Goal: Information Seeking & Learning: Learn about a topic

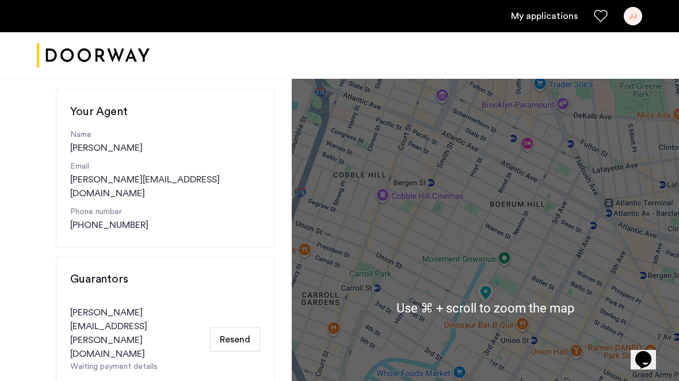
scroll to position [123, 0]
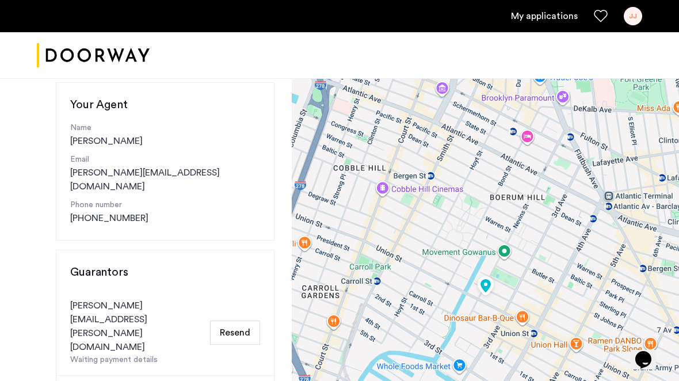
click at [567, 20] on link "My applications" at bounding box center [544, 16] width 67 height 14
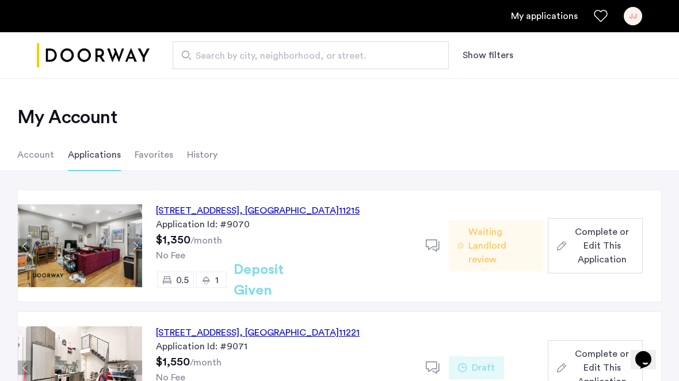
click at [104, 241] on img at bounding box center [80, 245] width 124 height 83
click at [102, 250] on img at bounding box center [80, 245] width 124 height 83
click at [136, 244] on button "Next apartment" at bounding box center [135, 246] width 14 height 14
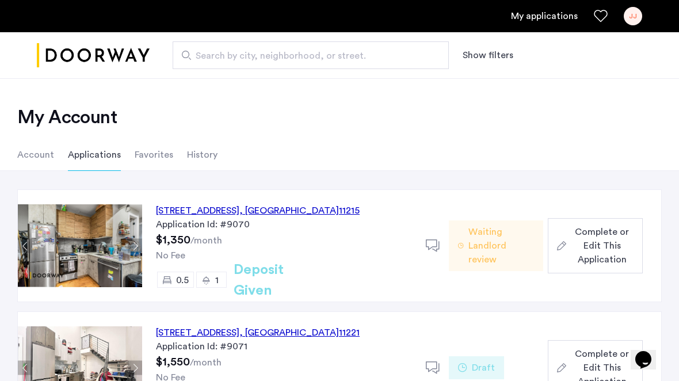
click at [136, 244] on button "Next apartment" at bounding box center [135, 246] width 14 height 14
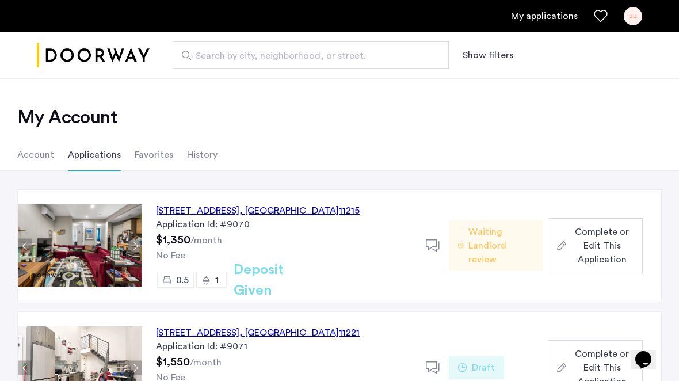
click at [168, 212] on div "557 Union Street, Unit 1BR, Brooklyn , NY 11215" at bounding box center [258, 211] width 204 height 14
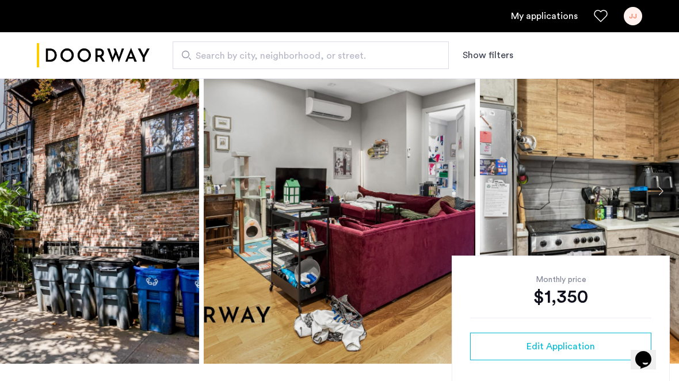
scroll to position [57, 0]
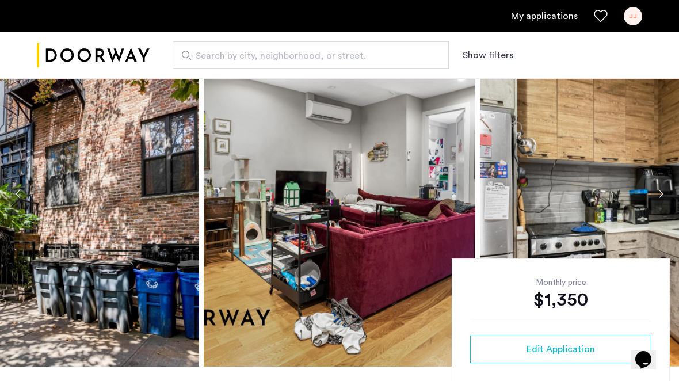
click at [662, 199] on button "Next apartment" at bounding box center [661, 194] width 20 height 20
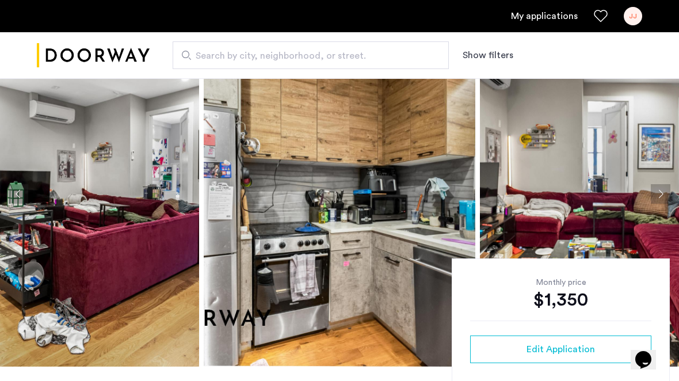
click at [662, 199] on button "Next apartment" at bounding box center [661, 194] width 20 height 20
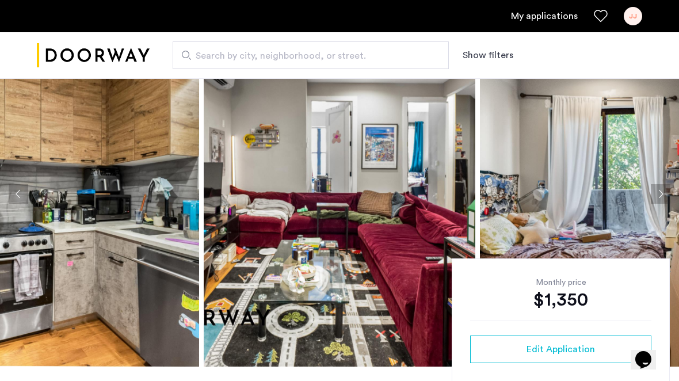
click at [662, 199] on button "Next apartment" at bounding box center [661, 194] width 20 height 20
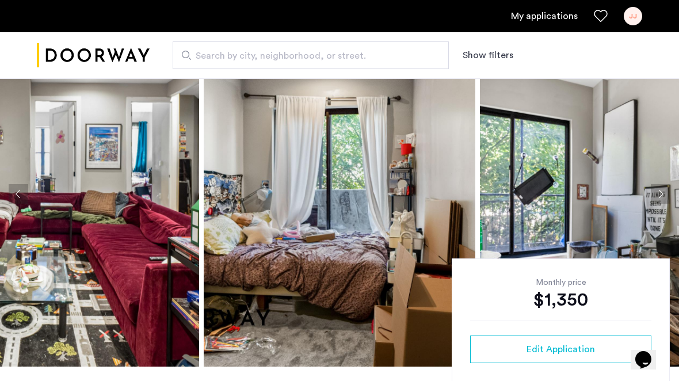
click at [662, 199] on button "Next apartment" at bounding box center [661, 194] width 20 height 20
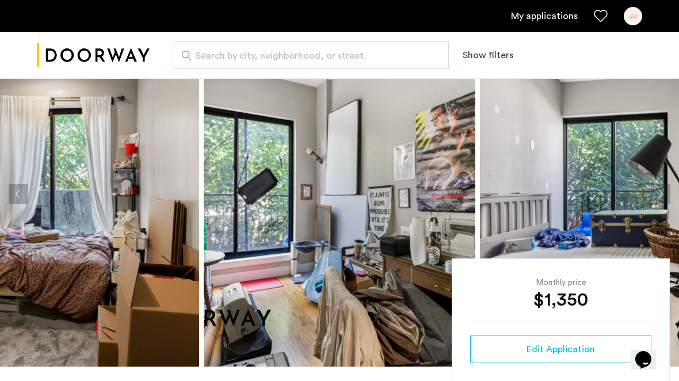
click at [662, 199] on button "Next apartment" at bounding box center [661, 194] width 20 height 20
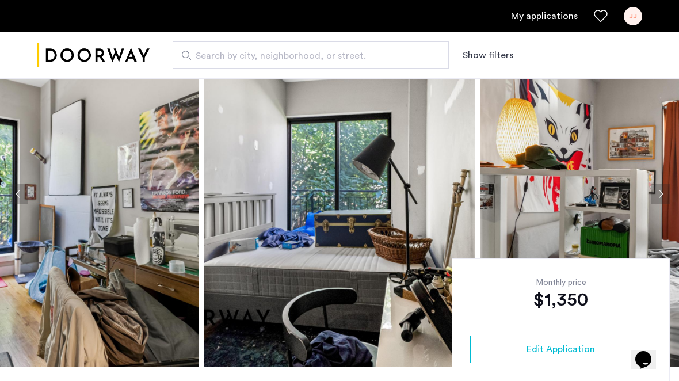
click at [662, 199] on button "Next apartment" at bounding box center [661, 194] width 20 height 20
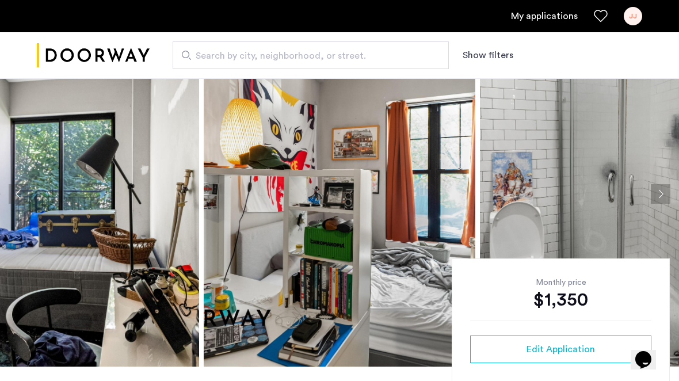
click at [661, 199] on button "Next apartment" at bounding box center [661, 194] width 20 height 20
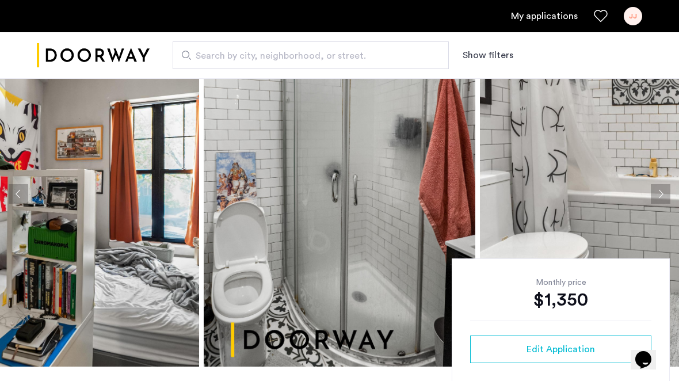
click at [661, 199] on button "Next apartment" at bounding box center [661, 194] width 20 height 20
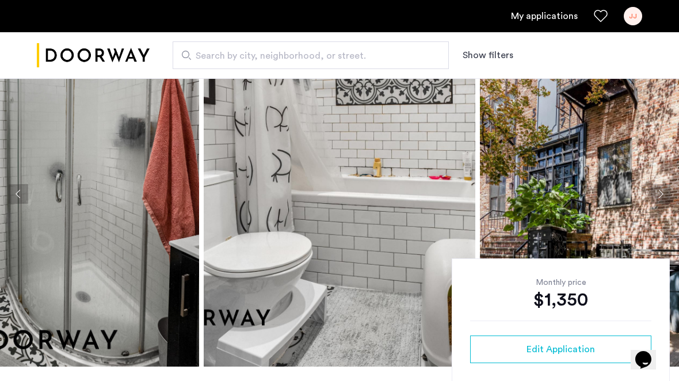
click at [660, 199] on button "Next apartment" at bounding box center [661, 194] width 20 height 20
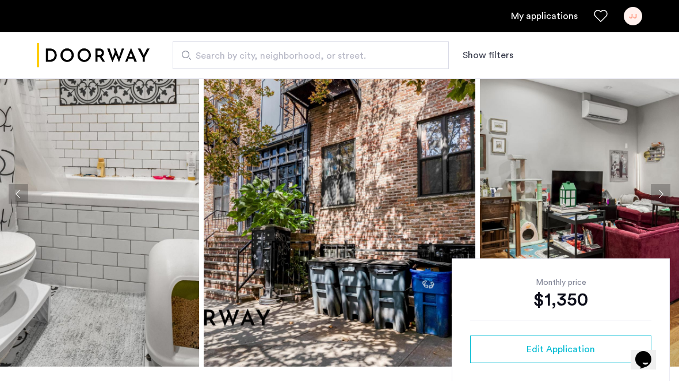
click at [660, 199] on button "Next apartment" at bounding box center [661, 194] width 20 height 20
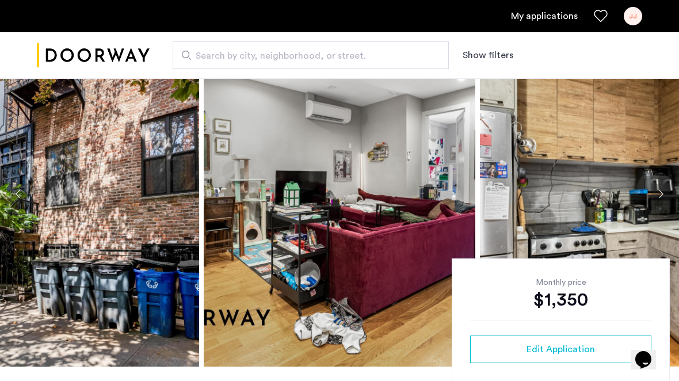
click at [660, 199] on button "Next apartment" at bounding box center [661, 194] width 20 height 20
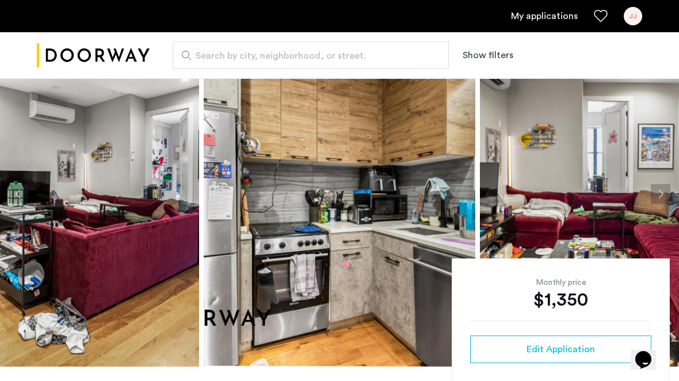
click at [18, 195] on button "Previous apartment" at bounding box center [19, 194] width 20 height 20
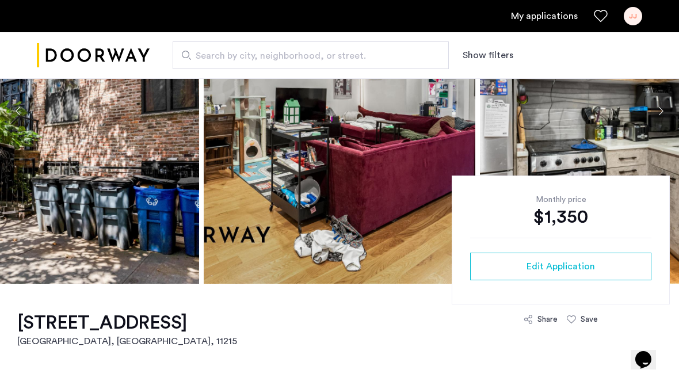
scroll to position [139, 0]
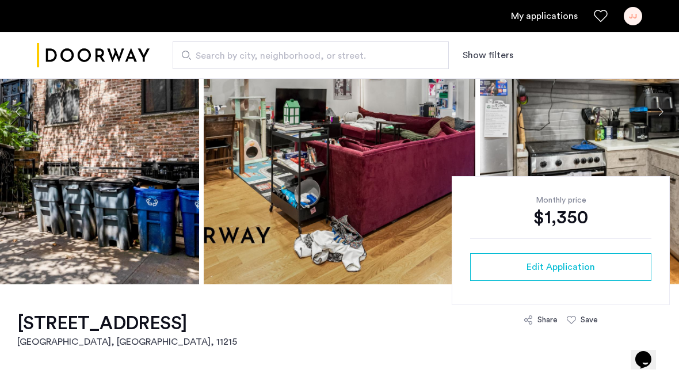
click at [543, 320] on div "Share" at bounding box center [548, 320] width 20 height 12
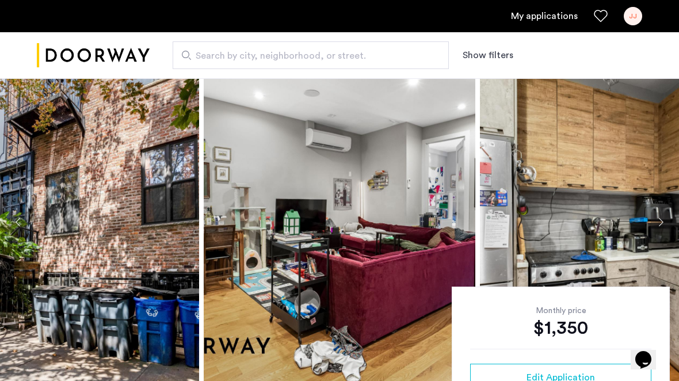
scroll to position [0, 0]
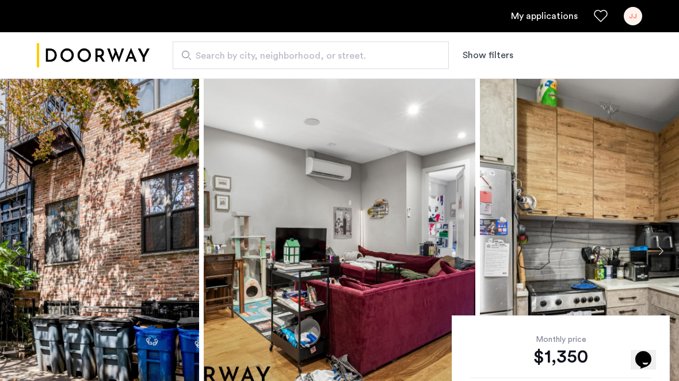
click at [656, 244] on button "Next apartment" at bounding box center [661, 251] width 20 height 20
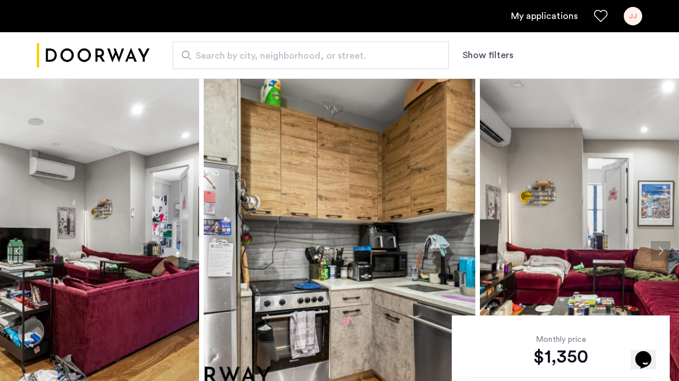
click at [656, 244] on button "Next apartment" at bounding box center [661, 251] width 20 height 20
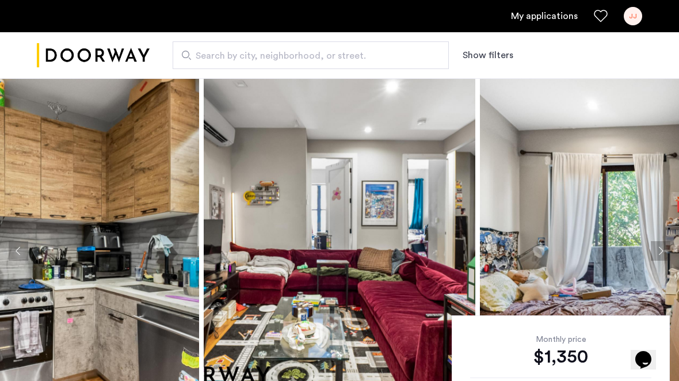
click at [656, 244] on button "Next apartment" at bounding box center [661, 251] width 20 height 20
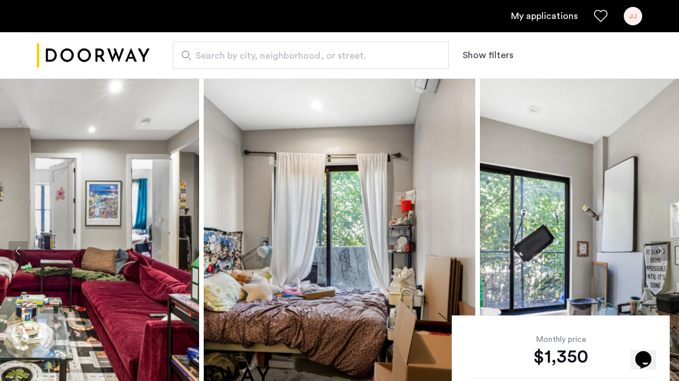
click at [656, 244] on button "Next apartment" at bounding box center [661, 251] width 20 height 20
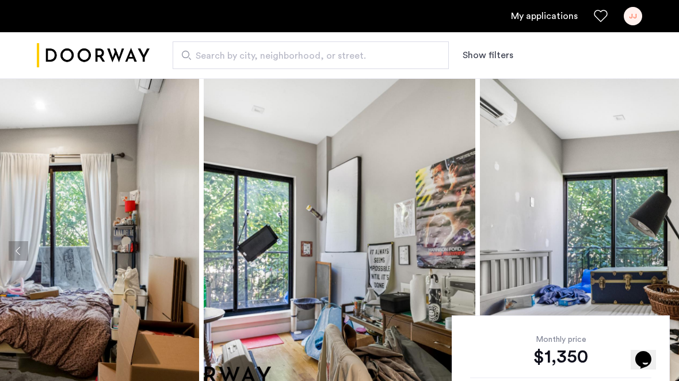
click at [656, 244] on button "Next apartment" at bounding box center [661, 251] width 20 height 20
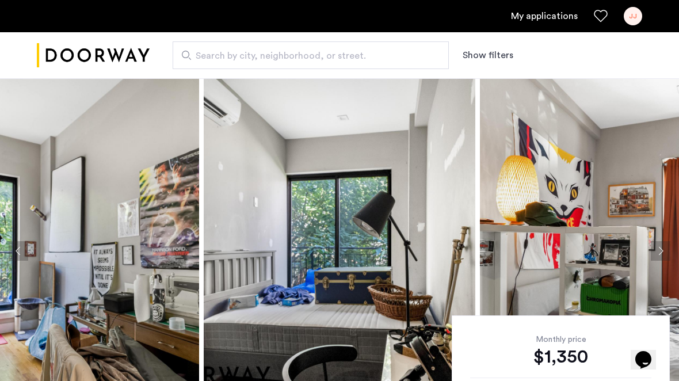
click at [656, 244] on button "Next apartment" at bounding box center [661, 251] width 20 height 20
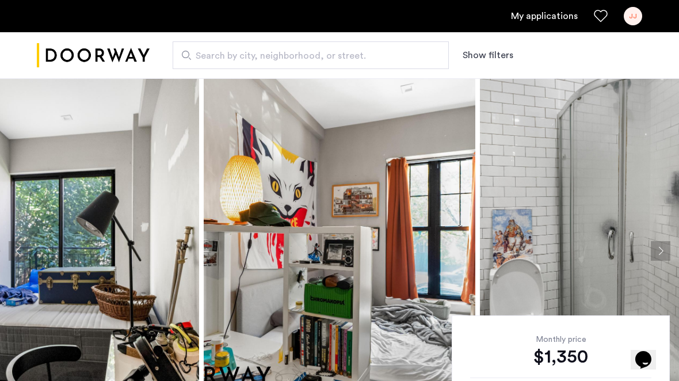
click at [656, 244] on button "Next apartment" at bounding box center [661, 251] width 20 height 20
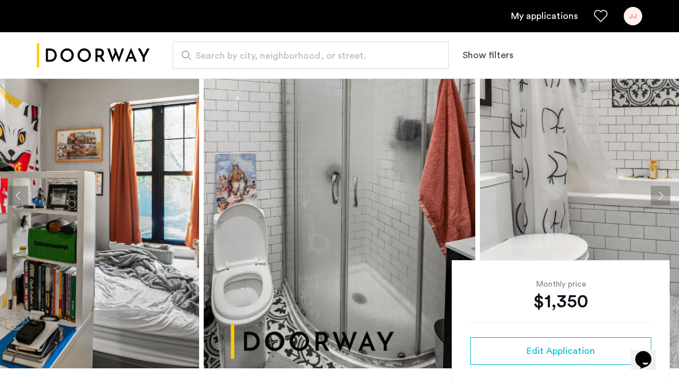
scroll to position [48, 0]
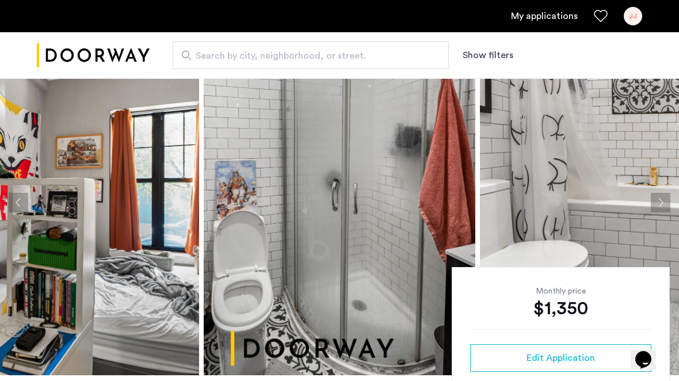
click at [662, 201] on button "Next apartment" at bounding box center [661, 203] width 20 height 20
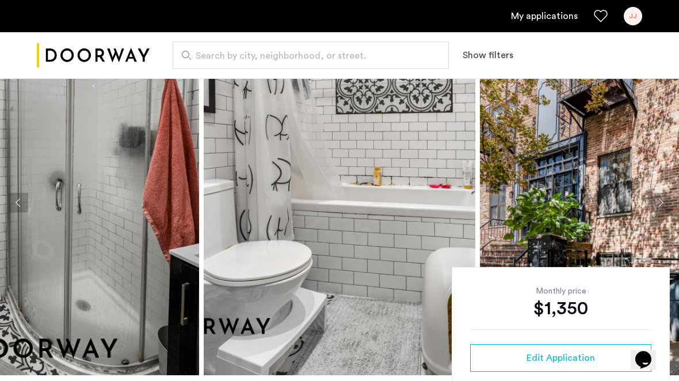
click at [662, 201] on button "Next apartment" at bounding box center [661, 203] width 20 height 20
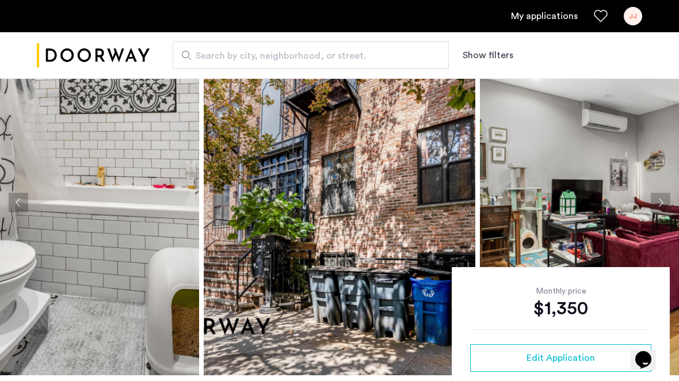
click at [662, 201] on button "Next apartment" at bounding box center [661, 203] width 20 height 20
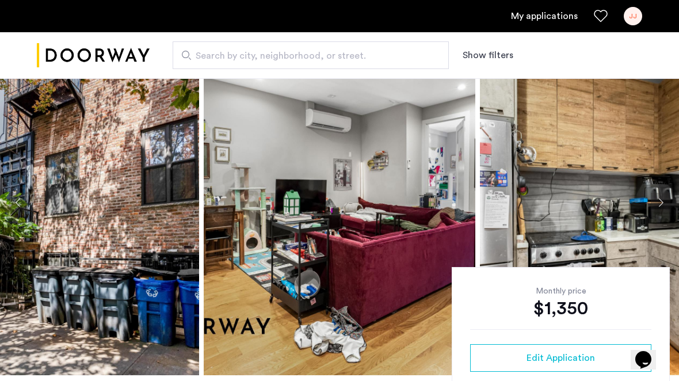
click at [662, 201] on button "Next apartment" at bounding box center [661, 203] width 20 height 20
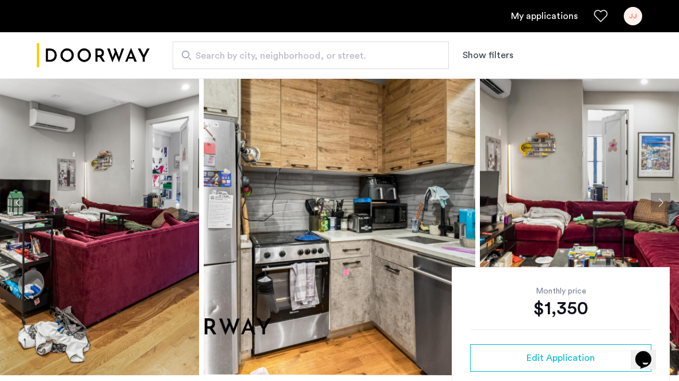
click at [662, 201] on button "Next apartment" at bounding box center [661, 203] width 20 height 20
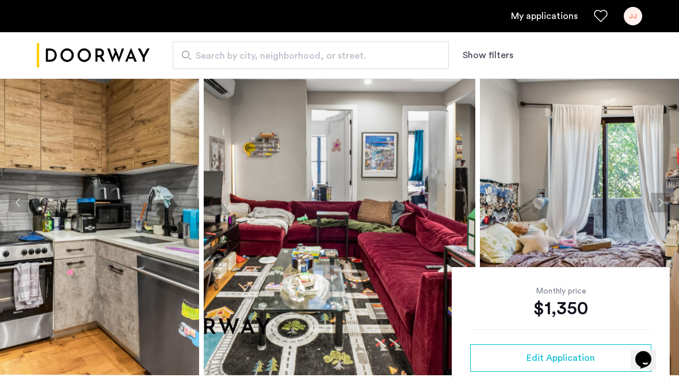
click at [662, 201] on button "Next apartment" at bounding box center [661, 203] width 20 height 20
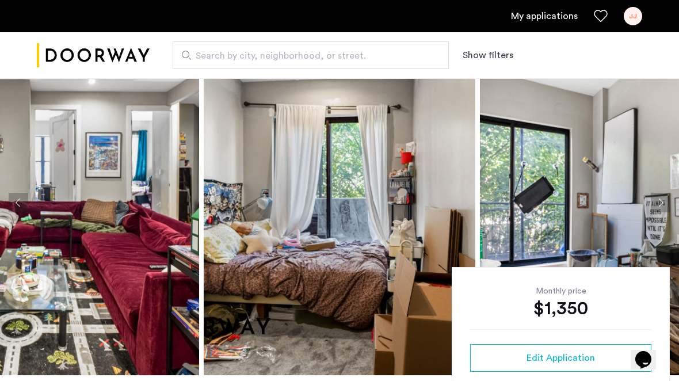
click at [663, 201] on button "Next apartment" at bounding box center [661, 203] width 20 height 20
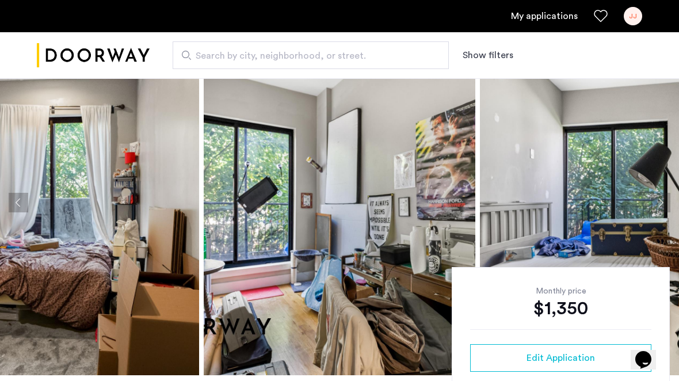
click at [663, 201] on button "Next apartment" at bounding box center [661, 203] width 20 height 20
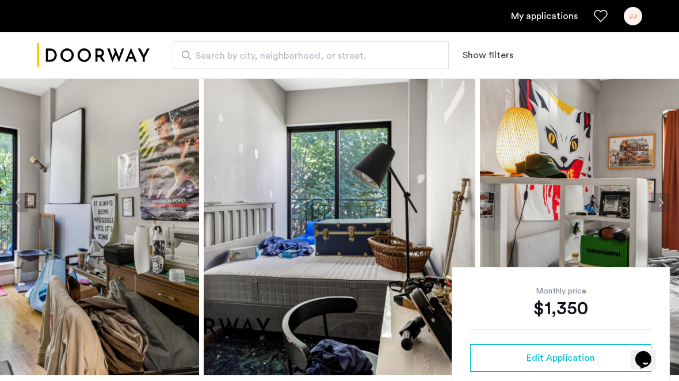
click at [663, 201] on button "Next apartment" at bounding box center [661, 203] width 20 height 20
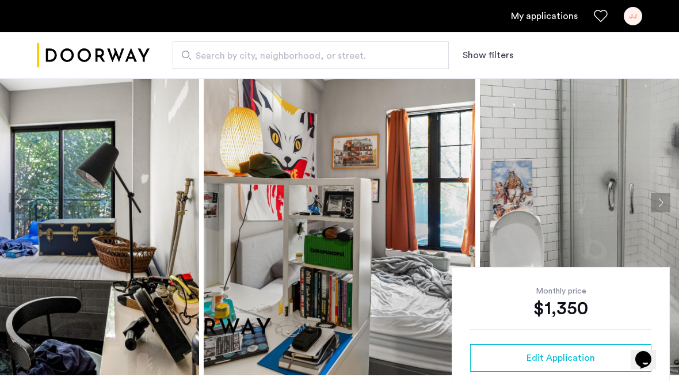
click at [663, 201] on button "Next apartment" at bounding box center [661, 203] width 20 height 20
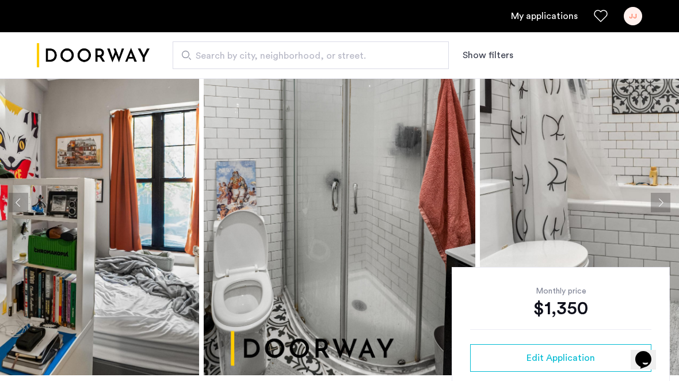
click at [656, 202] on button "Next apartment" at bounding box center [661, 203] width 20 height 20
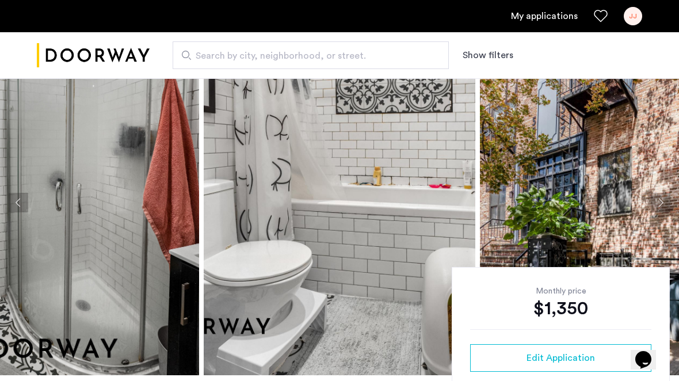
click at [656, 202] on button "Next apartment" at bounding box center [661, 203] width 20 height 20
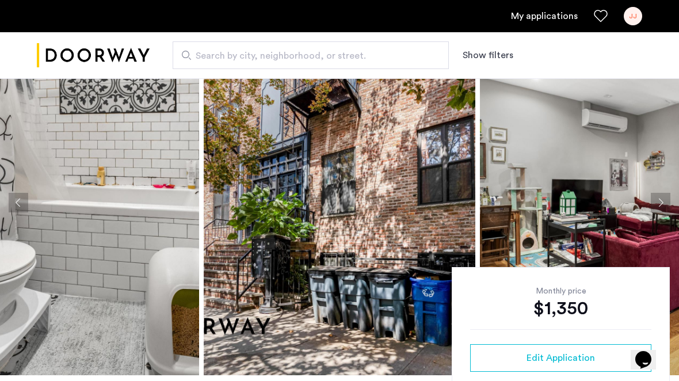
click at [656, 202] on button "Next apartment" at bounding box center [661, 203] width 20 height 20
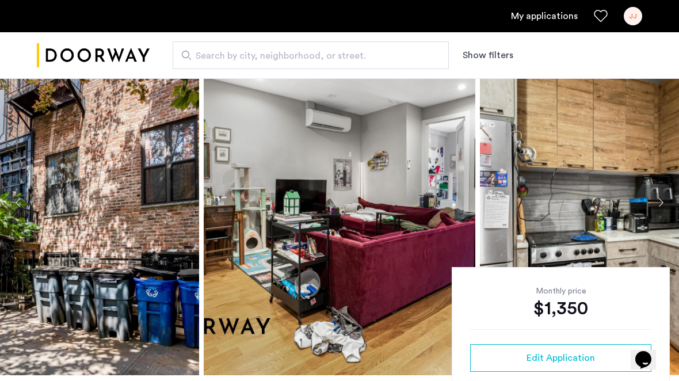
click at [656, 202] on button "Next apartment" at bounding box center [661, 203] width 20 height 20
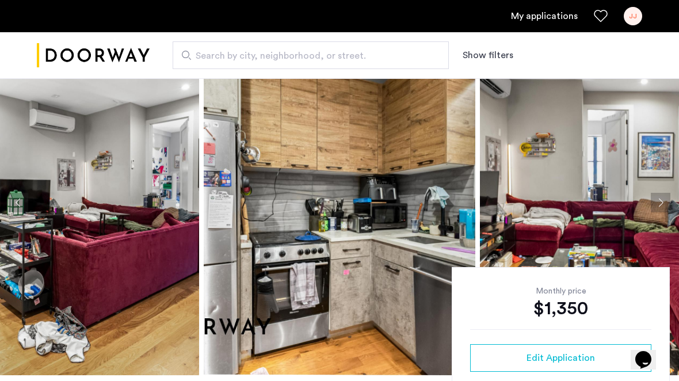
click at [656, 202] on button "Next apartment" at bounding box center [661, 203] width 20 height 20
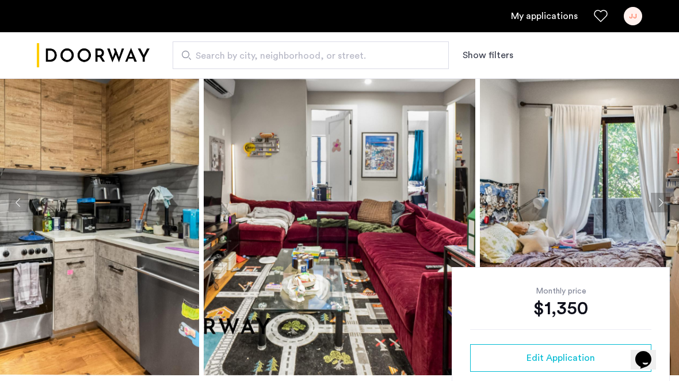
click at [656, 202] on button "Next apartment" at bounding box center [661, 203] width 20 height 20
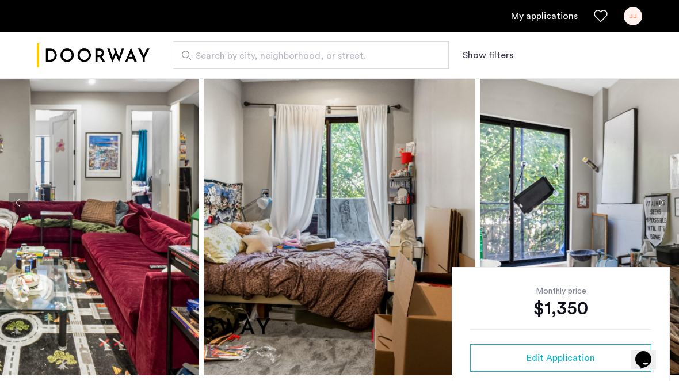
click at [656, 202] on button "Next apartment" at bounding box center [661, 203] width 20 height 20
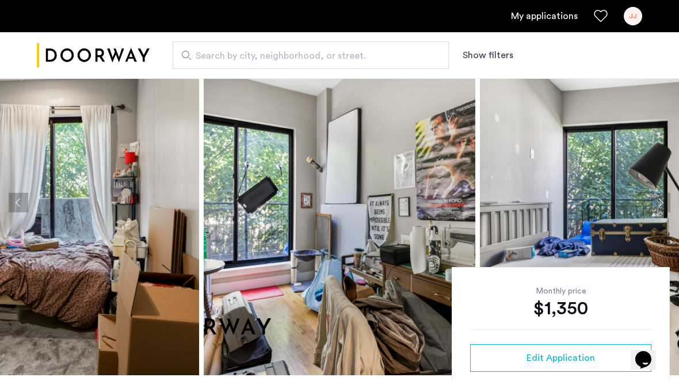
click at [656, 202] on button "Next apartment" at bounding box center [661, 203] width 20 height 20
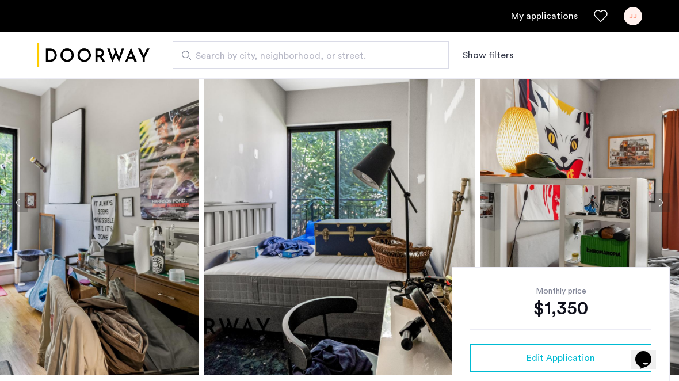
click at [656, 202] on button "Next apartment" at bounding box center [661, 203] width 20 height 20
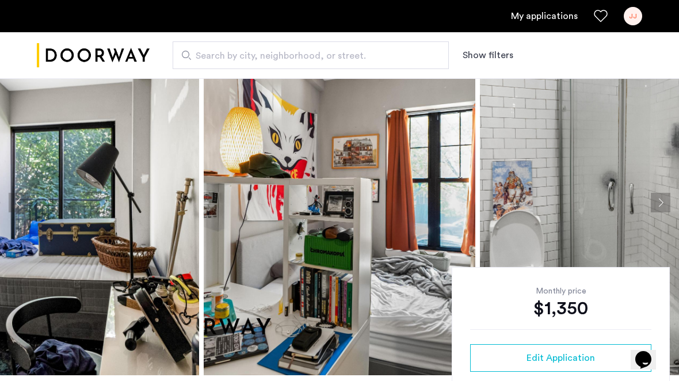
click at [656, 202] on button "Next apartment" at bounding box center [661, 203] width 20 height 20
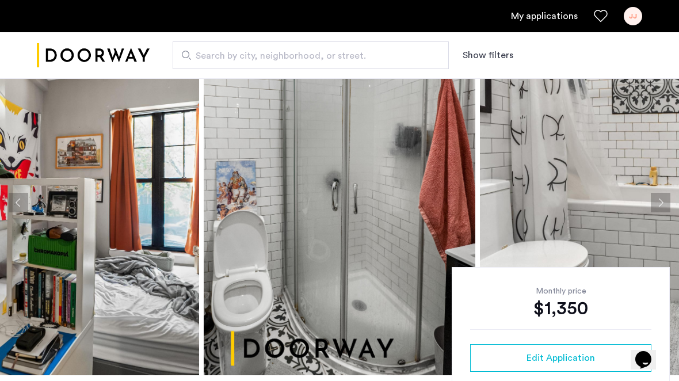
click at [656, 202] on button "Next apartment" at bounding box center [661, 203] width 20 height 20
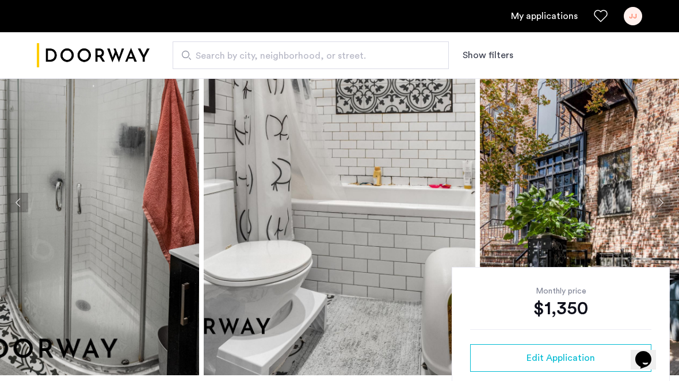
click at [656, 202] on button "Next apartment" at bounding box center [661, 203] width 20 height 20
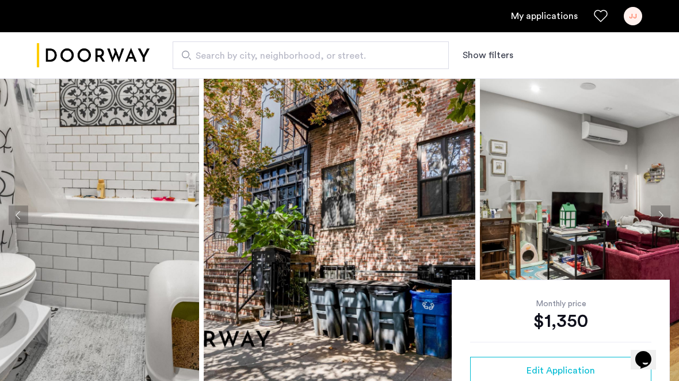
scroll to position [25, 0]
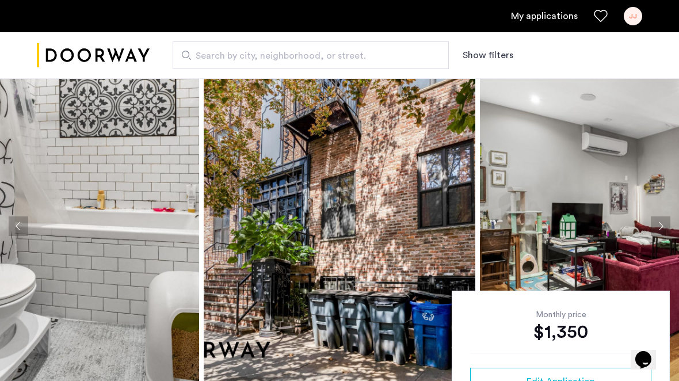
click at [658, 223] on button "Next apartment" at bounding box center [661, 227] width 20 height 20
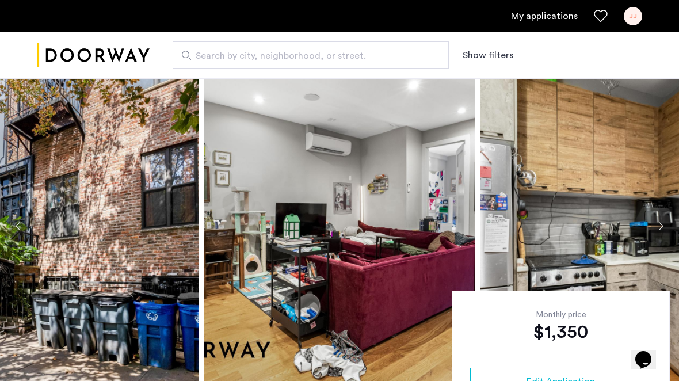
click at [658, 223] on button "Next apartment" at bounding box center [661, 227] width 20 height 20
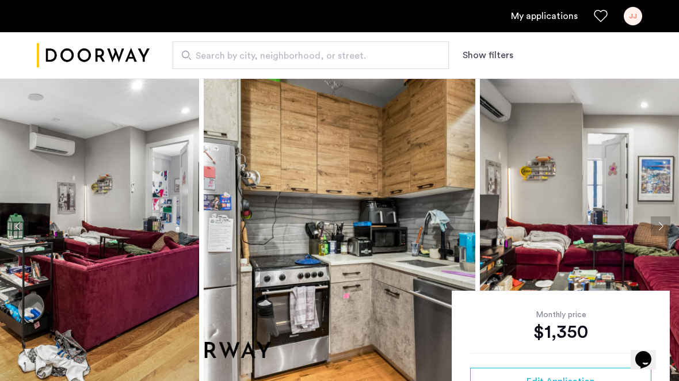
click at [658, 223] on button "Next apartment" at bounding box center [661, 227] width 20 height 20
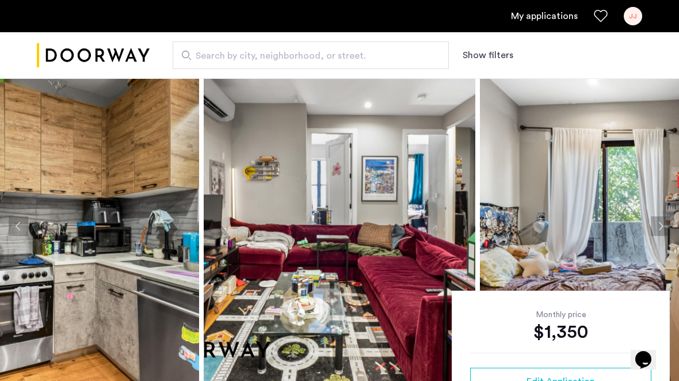
click at [658, 223] on button "Next apartment" at bounding box center [661, 227] width 20 height 20
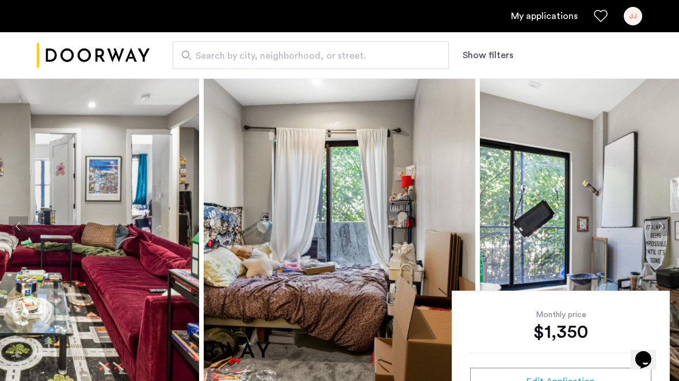
click at [659, 223] on button "Next apartment" at bounding box center [661, 227] width 20 height 20
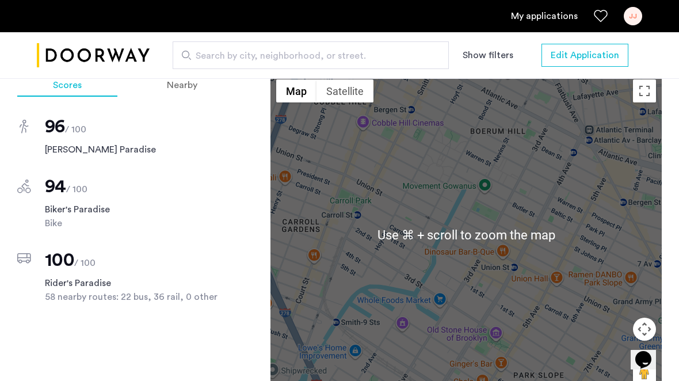
scroll to position [1029, 0]
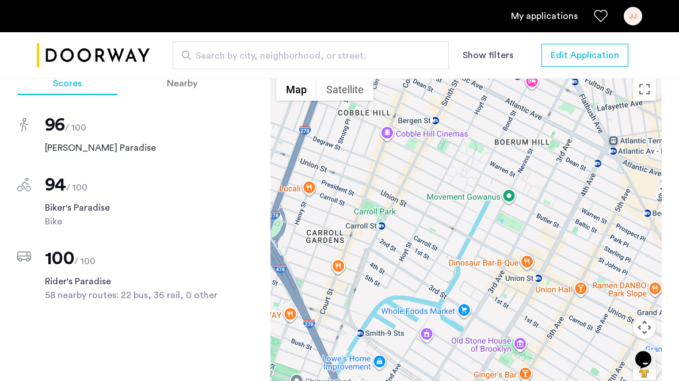
drag, startPoint x: 446, startPoint y: 169, endPoint x: 473, endPoint y: 183, distance: 30.7
click at [473, 183] on div at bounding box center [467, 233] width 392 height 322
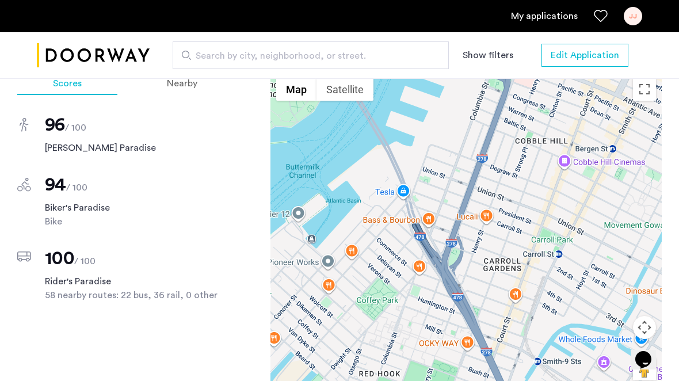
drag, startPoint x: 512, startPoint y: 224, endPoint x: 690, endPoint y: 251, distance: 180.5
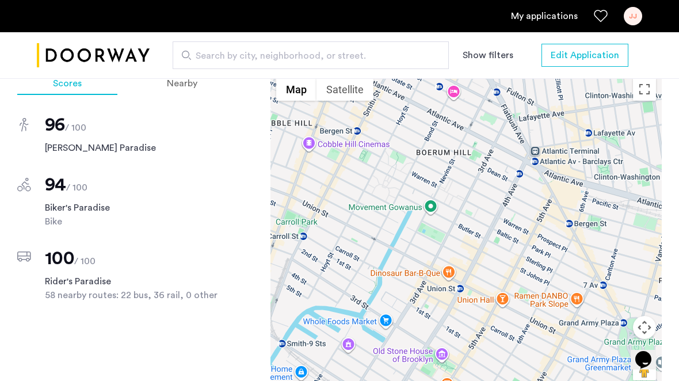
drag, startPoint x: 563, startPoint y: 188, endPoint x: 302, endPoint y: 174, distance: 260.6
click at [303, 174] on div at bounding box center [467, 233] width 392 height 322
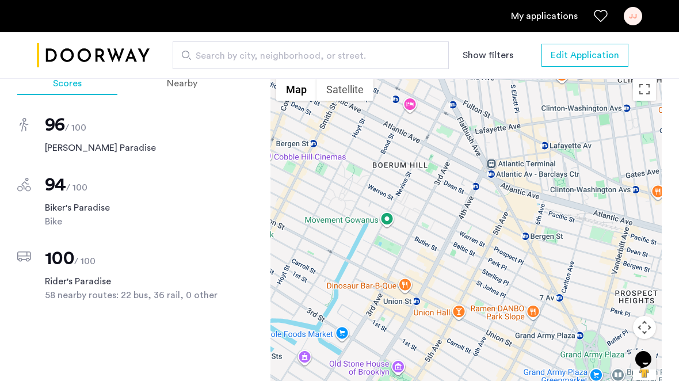
drag, startPoint x: 484, startPoint y: 196, endPoint x: 432, endPoint y: 210, distance: 53.8
click at [432, 210] on div at bounding box center [467, 233] width 392 height 322
